Goal: Task Accomplishment & Management: Manage account settings

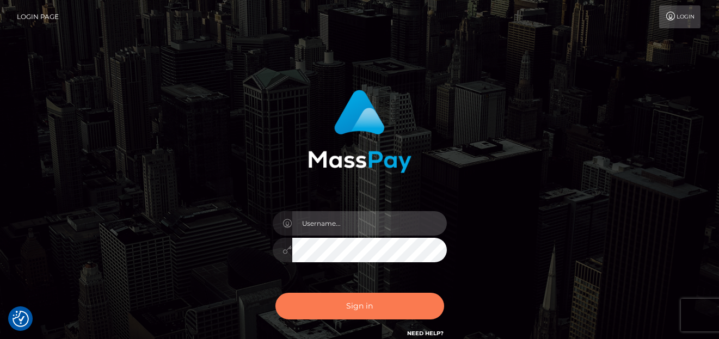
type input "denise"
click at [337, 316] on button "Sign in" at bounding box center [360, 306] width 169 height 27
type input "denise"
click at [375, 315] on button "Sign in" at bounding box center [360, 306] width 169 height 27
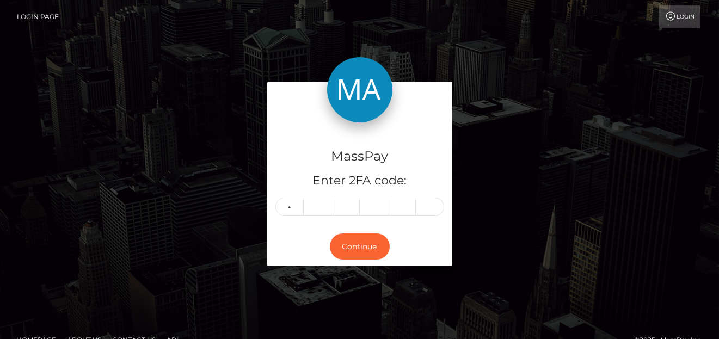
type input "4"
type input "2"
type input "1"
type input "3"
type input "6"
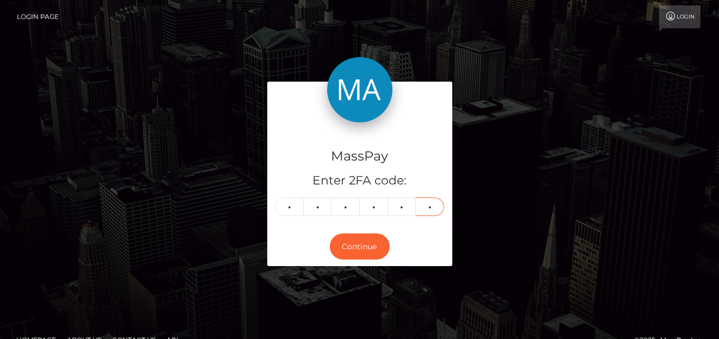
type input "1"
